Goal: Use online tool/utility: Utilize a website feature to perform a specific function

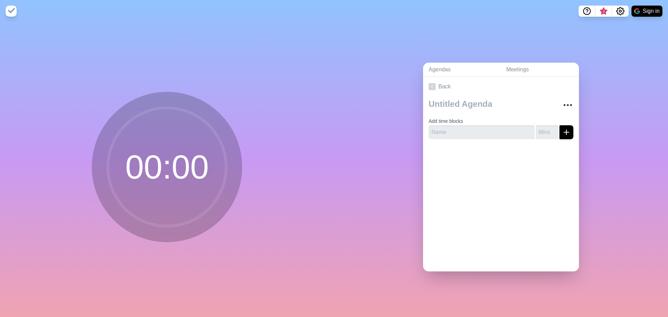
drag, startPoint x: 247, startPoint y: 134, endPoint x: 233, endPoint y: 139, distance: 14.6
click at [247, 134] on div "00 : 00" at bounding box center [167, 169] width 334 height 295
click at [196, 156] on circle at bounding box center [167, 167] width 118 height 118
click at [516, 156] on div at bounding box center [501, 159] width 156 height 28
click at [538, 129] on input "number" at bounding box center [547, 132] width 22 height 14
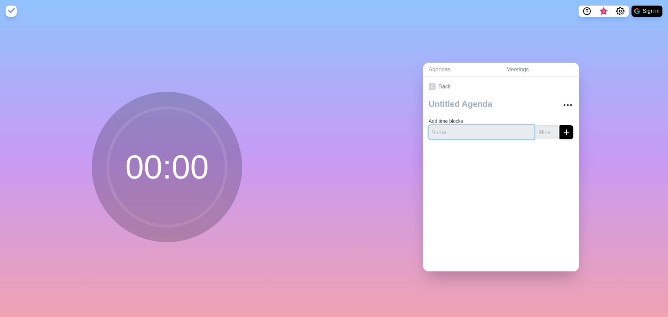
click at [482, 133] on input "text" at bounding box center [482, 132] width 106 height 14
click at [536, 130] on input "number" at bounding box center [547, 132] width 22 height 14
click at [548, 127] on input "1" at bounding box center [547, 132] width 22 height 14
type input "2"
click at [548, 127] on input "2" at bounding box center [547, 132] width 22 height 14
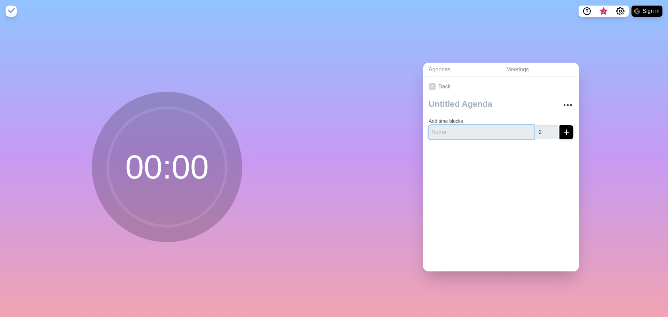
click at [498, 130] on input "text" at bounding box center [482, 132] width 106 height 14
type input "1"
click at [563, 130] on icon "submit" at bounding box center [567, 132] width 8 height 8
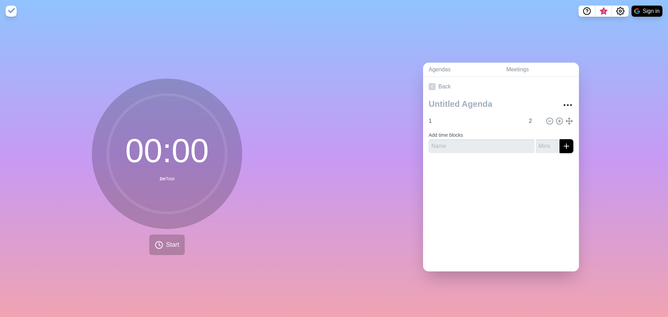
click at [211, 150] on circle at bounding box center [167, 154] width 118 height 118
click at [558, 121] on line at bounding box center [559, 121] width 2 height 0
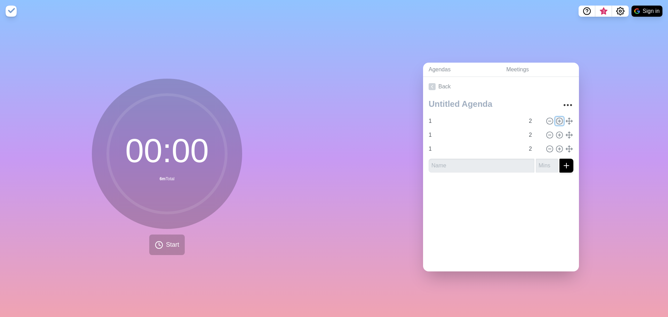
click at [558, 121] on line at bounding box center [559, 121] width 2 height 0
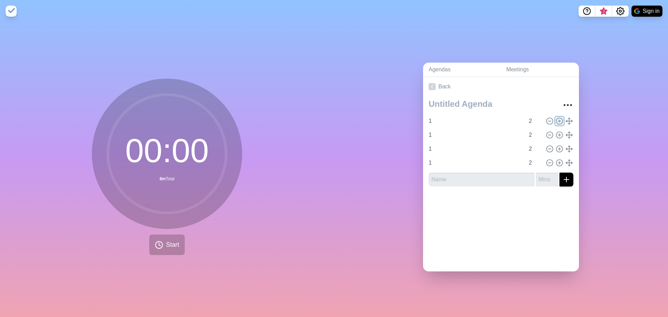
click at [558, 121] on line at bounding box center [559, 121] width 2 height 0
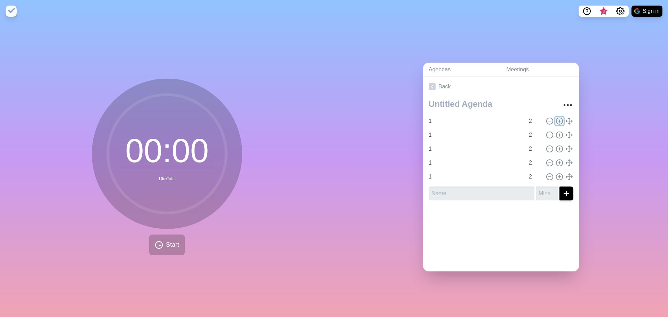
click at [558, 121] on line at bounding box center [559, 121] width 2 height 0
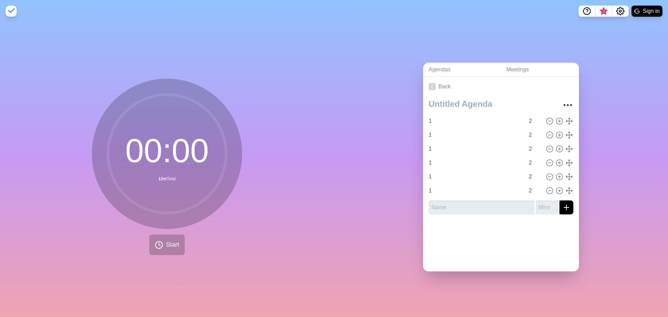
click at [255, 131] on div "00 : 00 12m Total Start" at bounding box center [167, 169] width 334 height 295
drag, startPoint x: 108, startPoint y: 136, endPoint x: 111, endPoint y: 225, distance: 88.9
click at [108, 143] on circle at bounding box center [167, 154] width 118 height 118
click at [111, 225] on div "00 : 00 12m Total" at bounding box center [167, 154] width 150 height 150
click at [179, 240] on button "Start" at bounding box center [167, 245] width 36 height 21
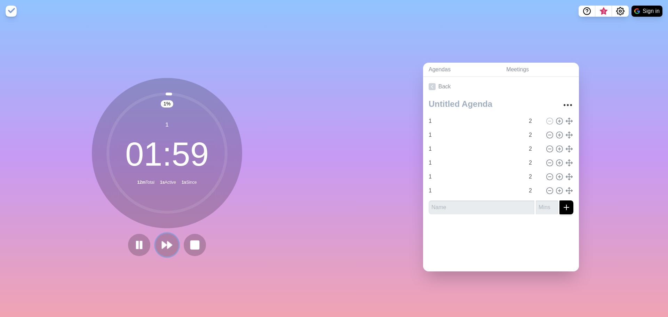
click at [164, 245] on icon at bounding box center [167, 245] width 12 height 12
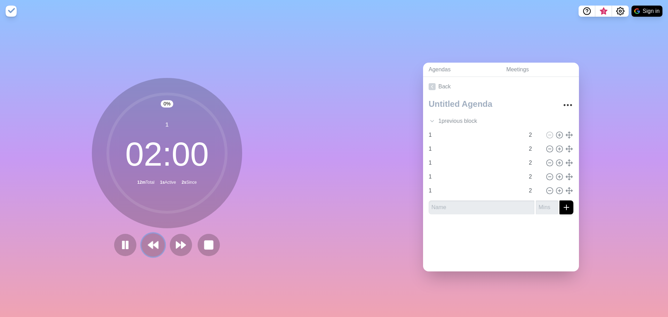
click at [144, 244] on button at bounding box center [152, 244] width 23 height 23
click at [144, 244] on button at bounding box center [139, 245] width 22 height 22
click at [190, 241] on rect at bounding box center [194, 245] width 9 height 9
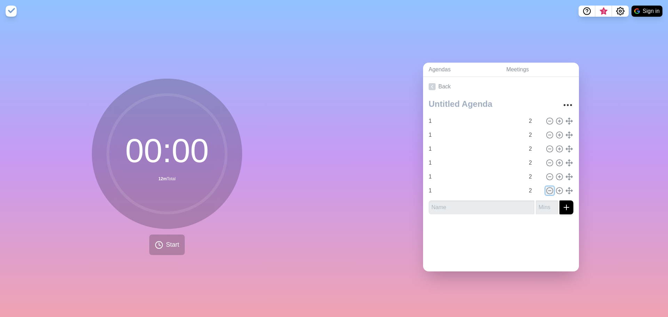
click at [546, 189] on icon at bounding box center [550, 191] width 8 height 8
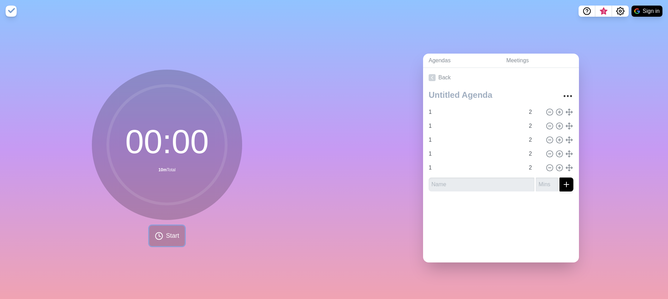
click at [159, 234] on polyline at bounding box center [159, 235] width 1 height 3
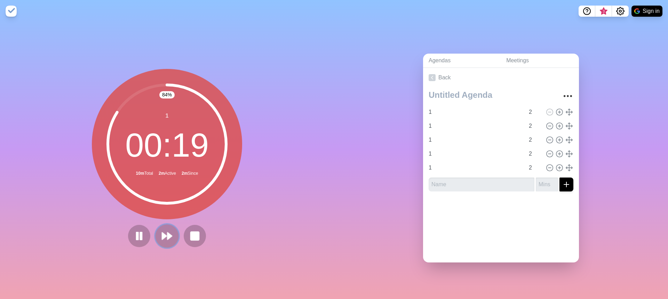
click at [168, 233] on polygon at bounding box center [169, 236] width 5 height 7
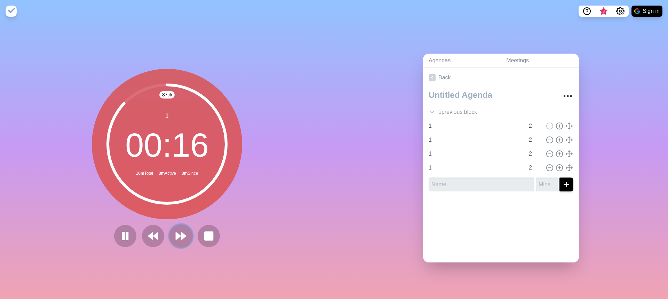
click at [184, 234] on icon at bounding box center [181, 236] width 12 height 12
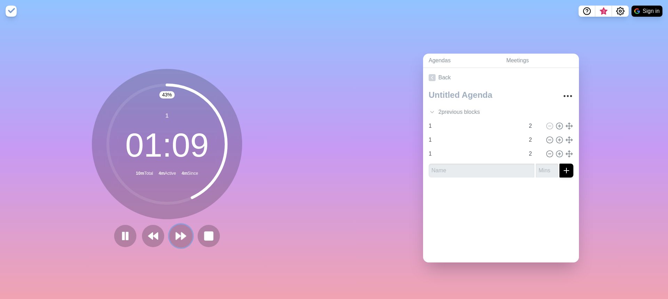
click at [180, 230] on icon at bounding box center [181, 236] width 12 height 12
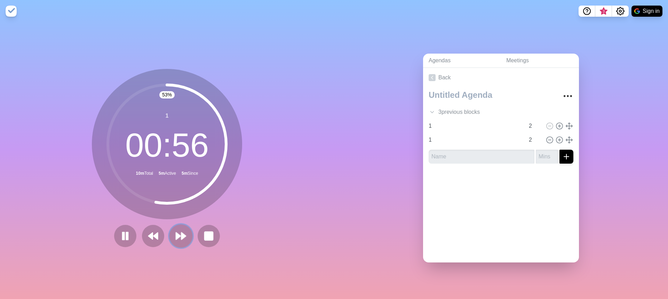
click at [177, 236] on icon at bounding box center [181, 236] width 12 height 12
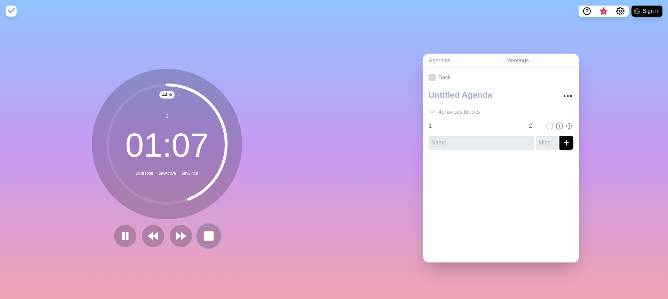
click at [209, 236] on rect at bounding box center [208, 236] width 9 height 9
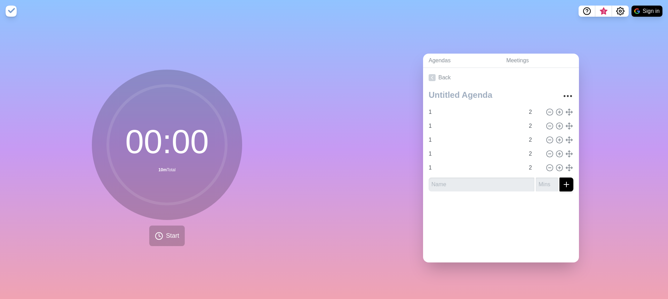
click at [245, 219] on div "00 : 00 10m Total Start" at bounding box center [167, 160] width 334 height 277
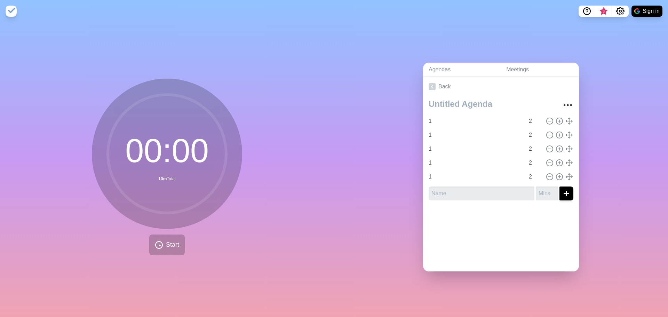
click at [449, 32] on div "Agendas Meetings Back 1 2 1 2 1 2 1 2 1 2" at bounding box center [501, 169] width 334 height 295
